Goal: Task Accomplishment & Management: Manage account settings

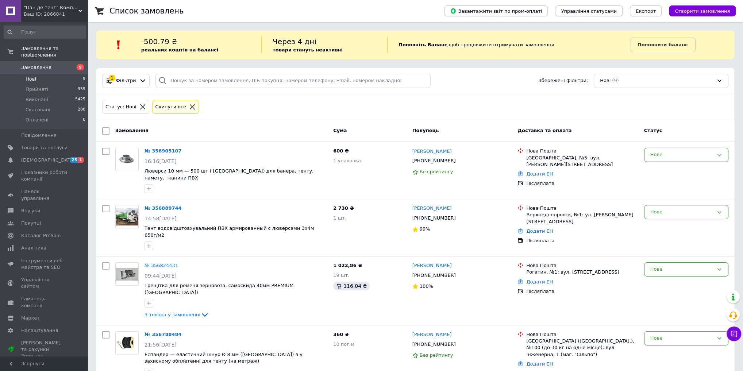
click at [37, 64] on span "Замовлення" at bounding box center [36, 67] width 30 height 7
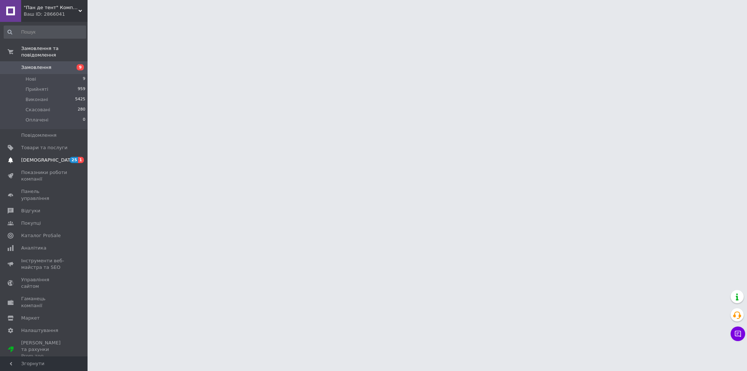
click at [38, 157] on span "[DEMOGRAPHIC_DATA]" at bounding box center [48, 160] width 54 height 7
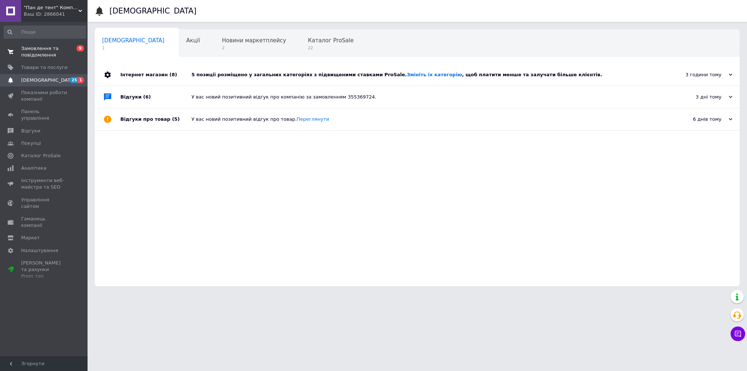
click at [42, 47] on span "Замовлення та повідомлення" at bounding box center [44, 51] width 46 height 13
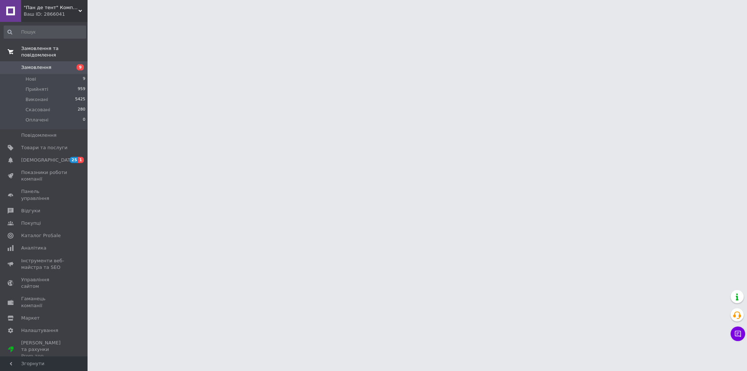
click at [36, 51] on span "Замовлення та повідомлення" at bounding box center [54, 51] width 66 height 13
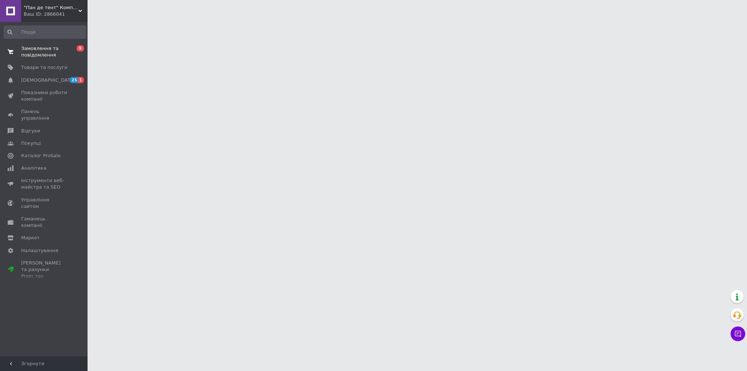
click at [34, 51] on span "Замовлення та повідомлення" at bounding box center [44, 51] width 46 height 13
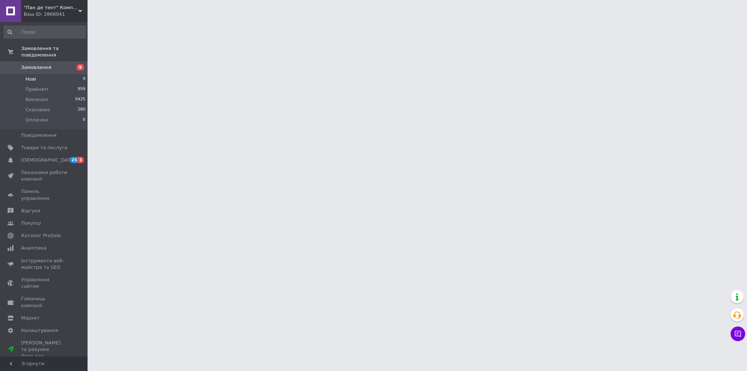
click at [32, 76] on span "Нові" at bounding box center [31, 79] width 11 height 7
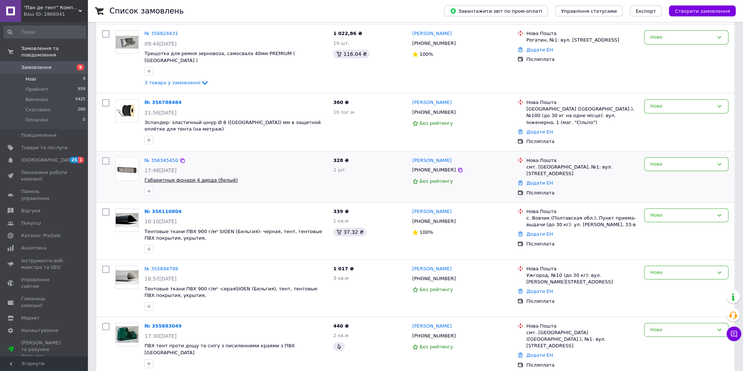
scroll to position [234, 0]
